Goal: Find specific page/section: Find specific page/section

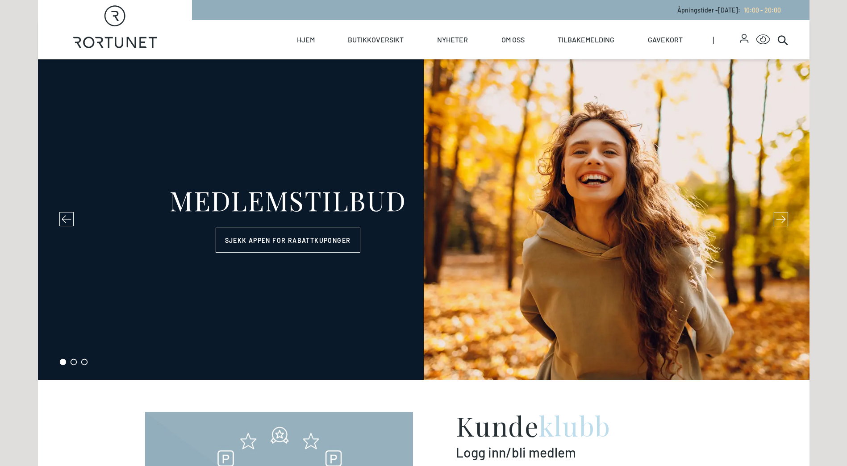
select select "NO"
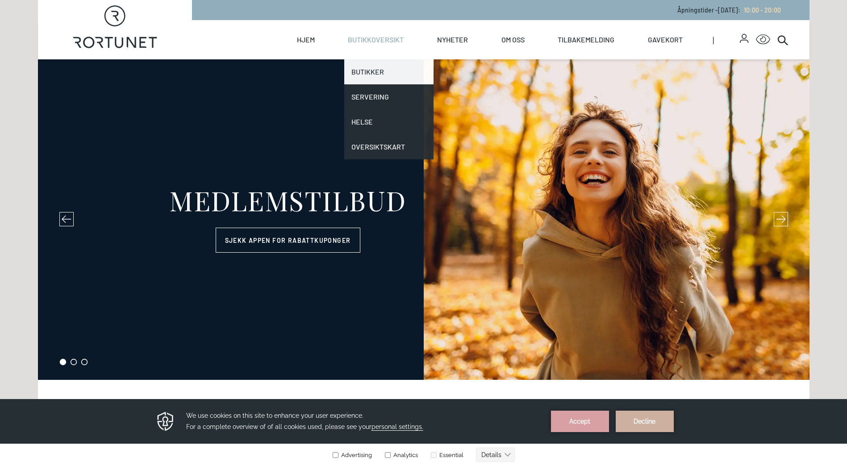
click at [374, 71] on link "Butikker" at bounding box center [388, 71] width 89 height 25
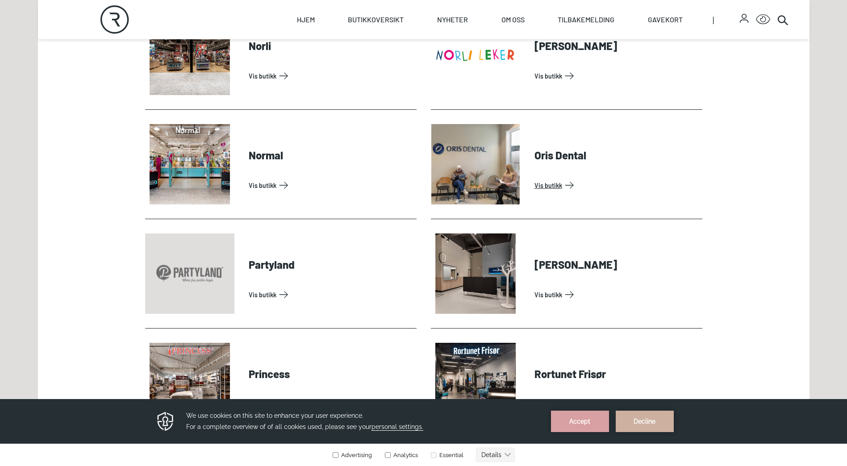
scroll to position [1919, 0]
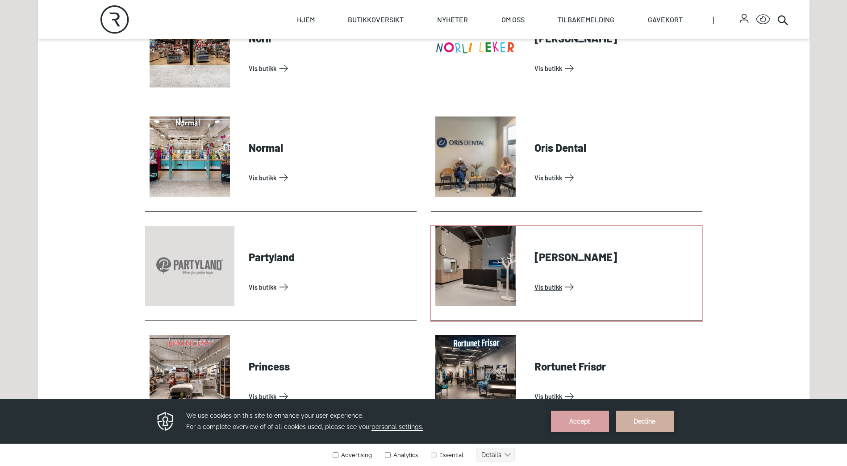
click at [574, 280] on link "Vis butikk" at bounding box center [616, 287] width 164 height 14
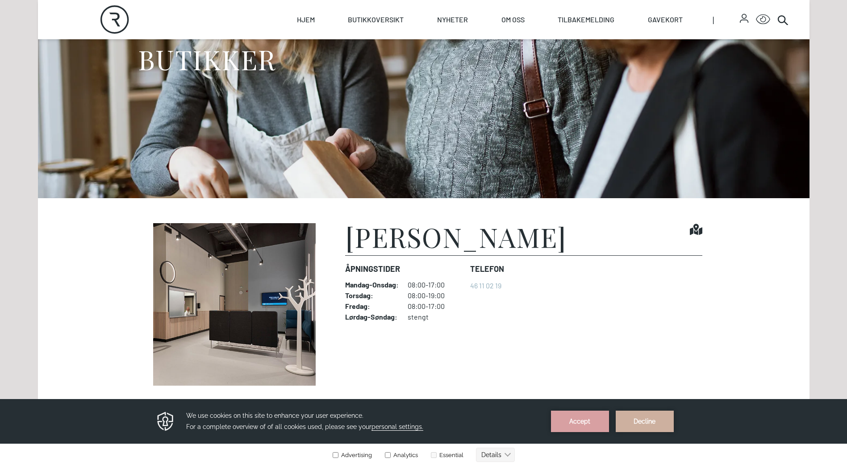
scroll to position [179, 0]
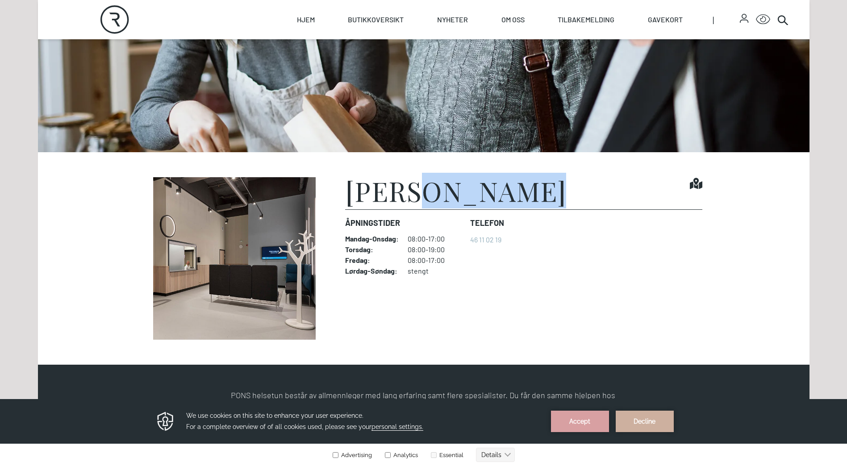
drag, startPoint x: 524, startPoint y: 192, endPoint x: 416, endPoint y: 193, distance: 108.0
click at [416, 193] on h1 "[PERSON_NAME]" at bounding box center [455, 190] width 221 height 27
